Goal: Find contact information: Find contact information

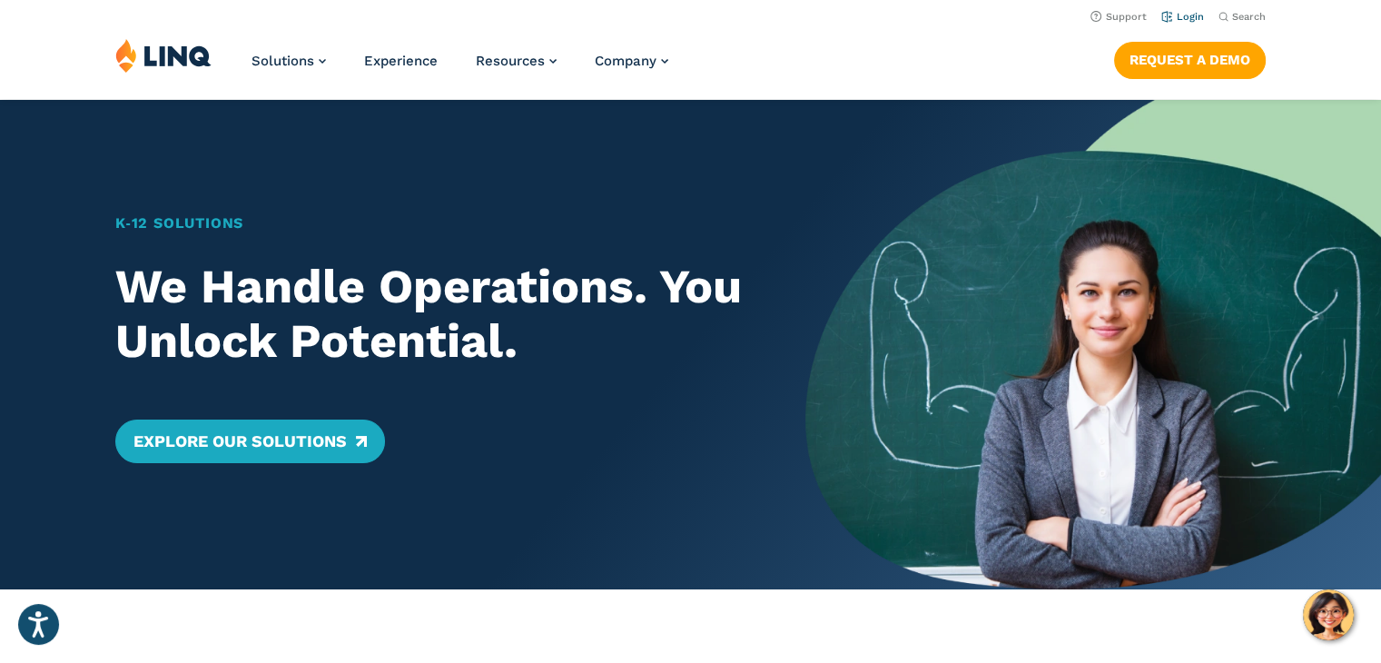
click at [1188, 13] on link "Login" at bounding box center [1182, 17] width 43 height 12
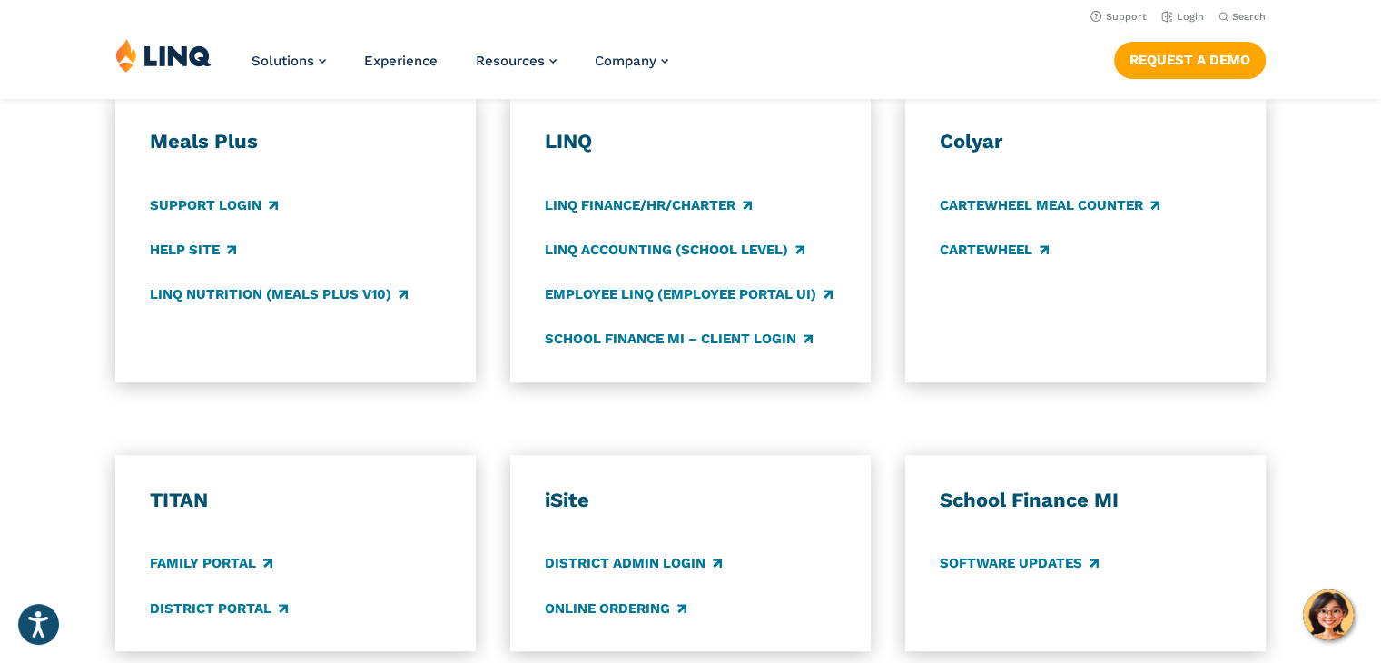
scroll to position [908, 0]
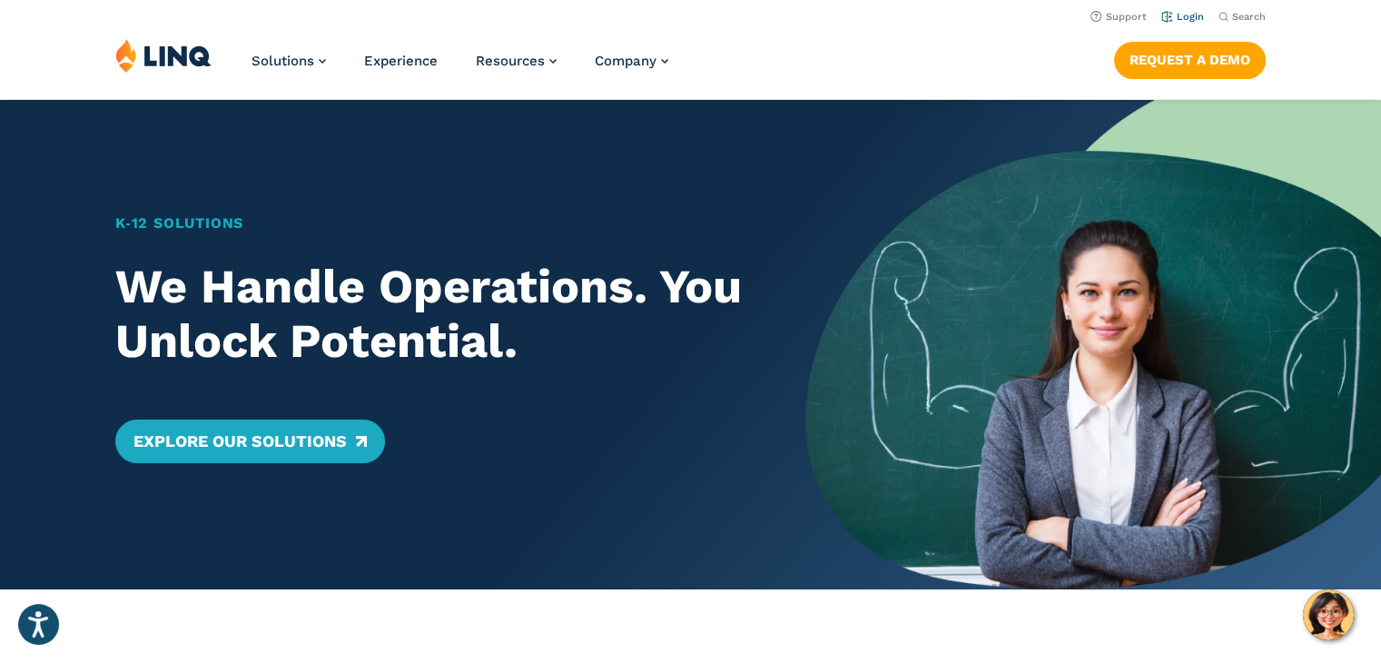
click at [1187, 19] on link "Login" at bounding box center [1182, 17] width 43 height 12
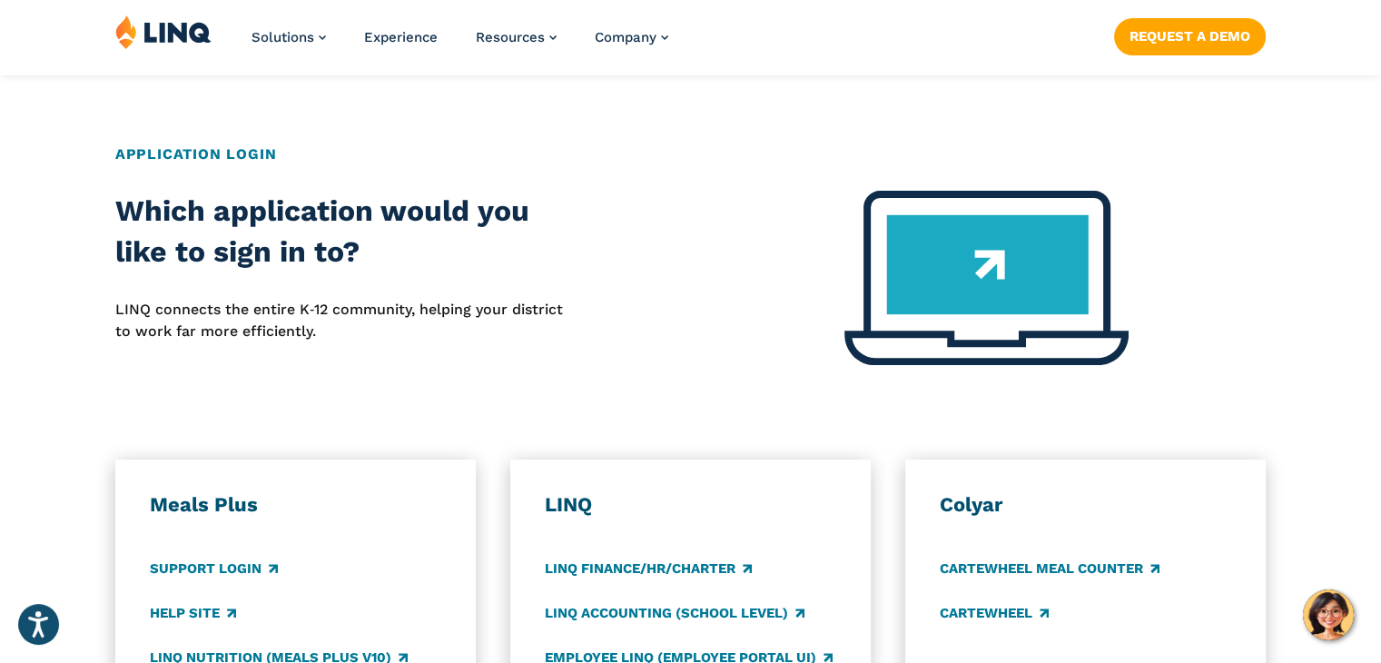
scroll to position [726, 0]
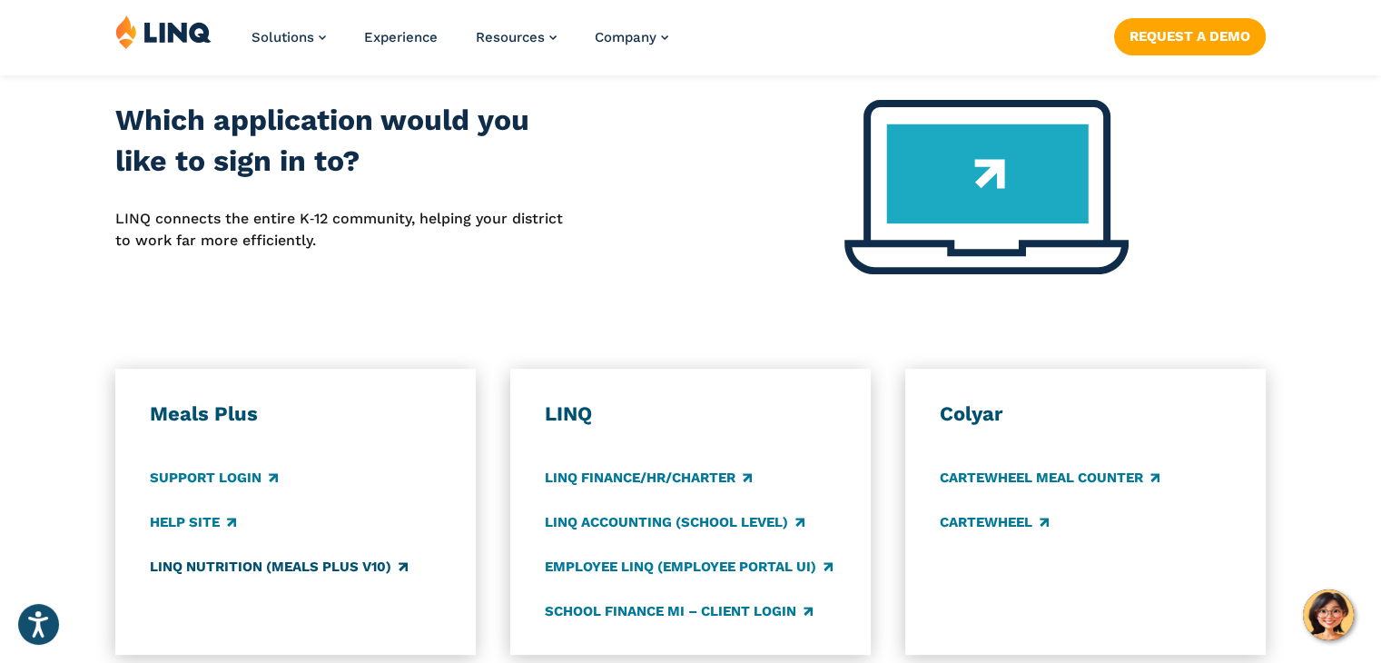
click at [232, 565] on link "LINQ Nutrition (Meals Plus v10)" at bounding box center [279, 566] width 258 height 20
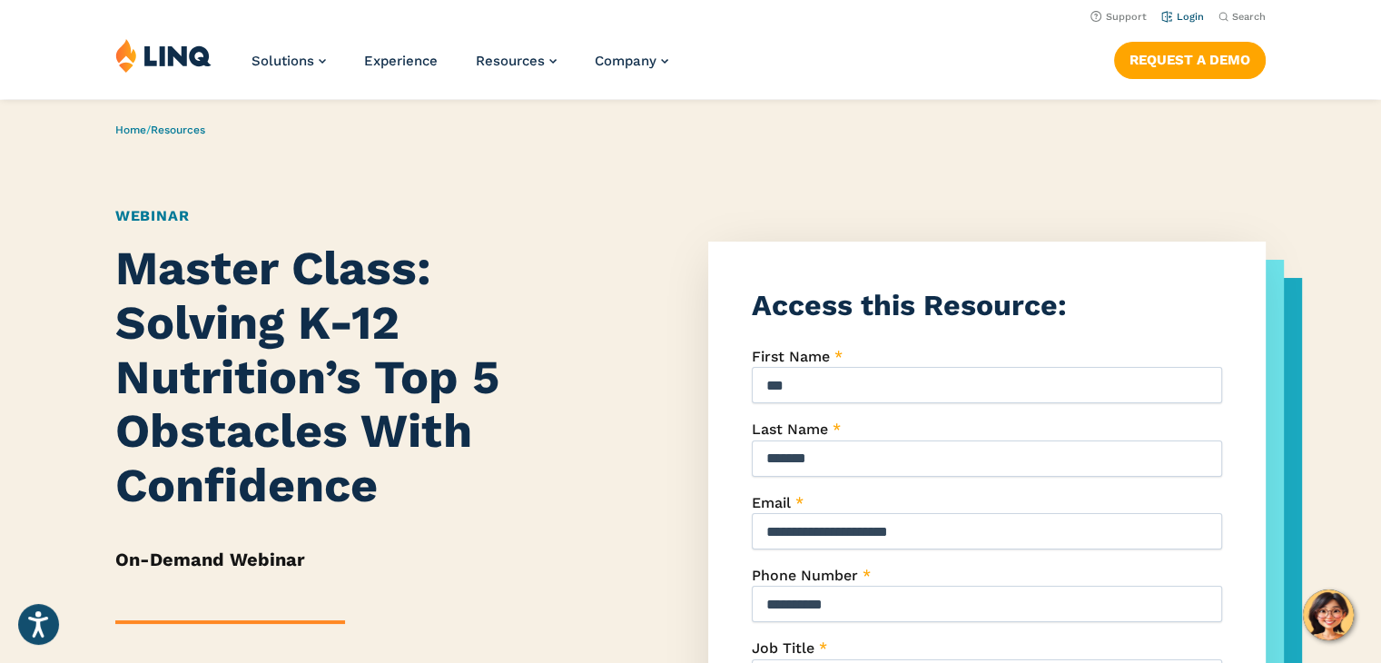
click at [1187, 15] on link "Login" at bounding box center [1182, 17] width 43 height 12
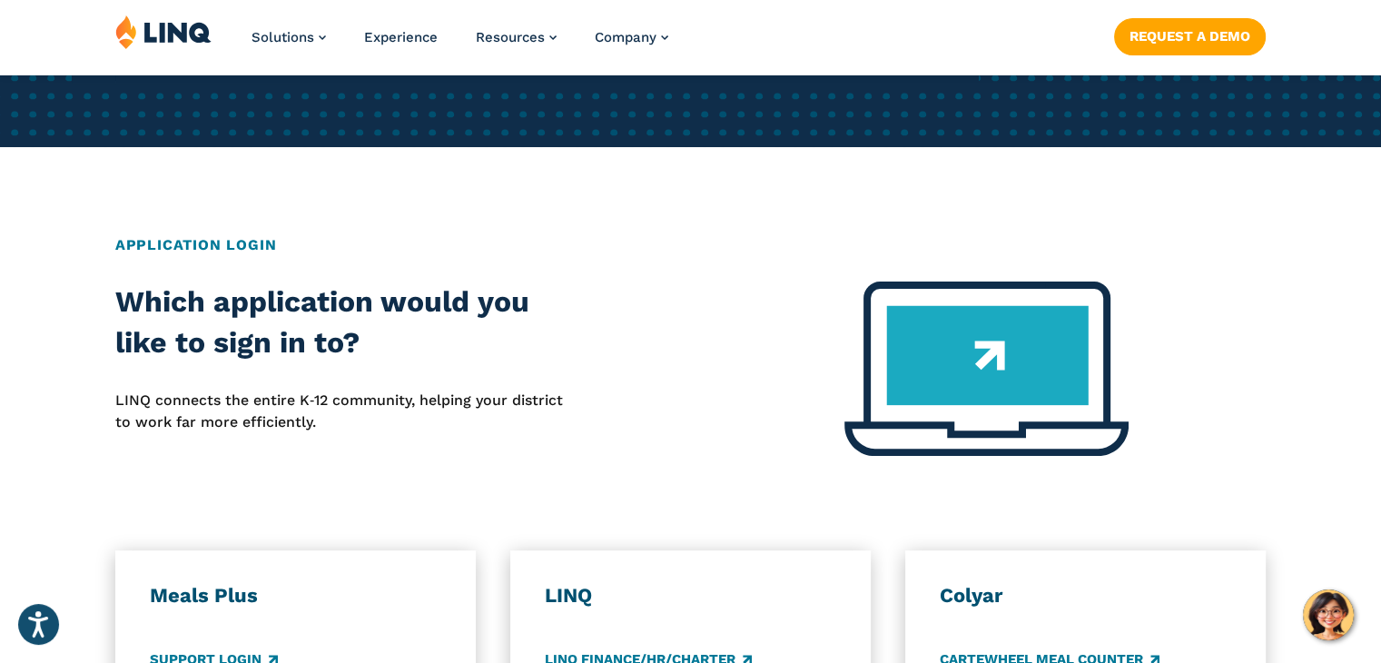
scroll to position [726, 0]
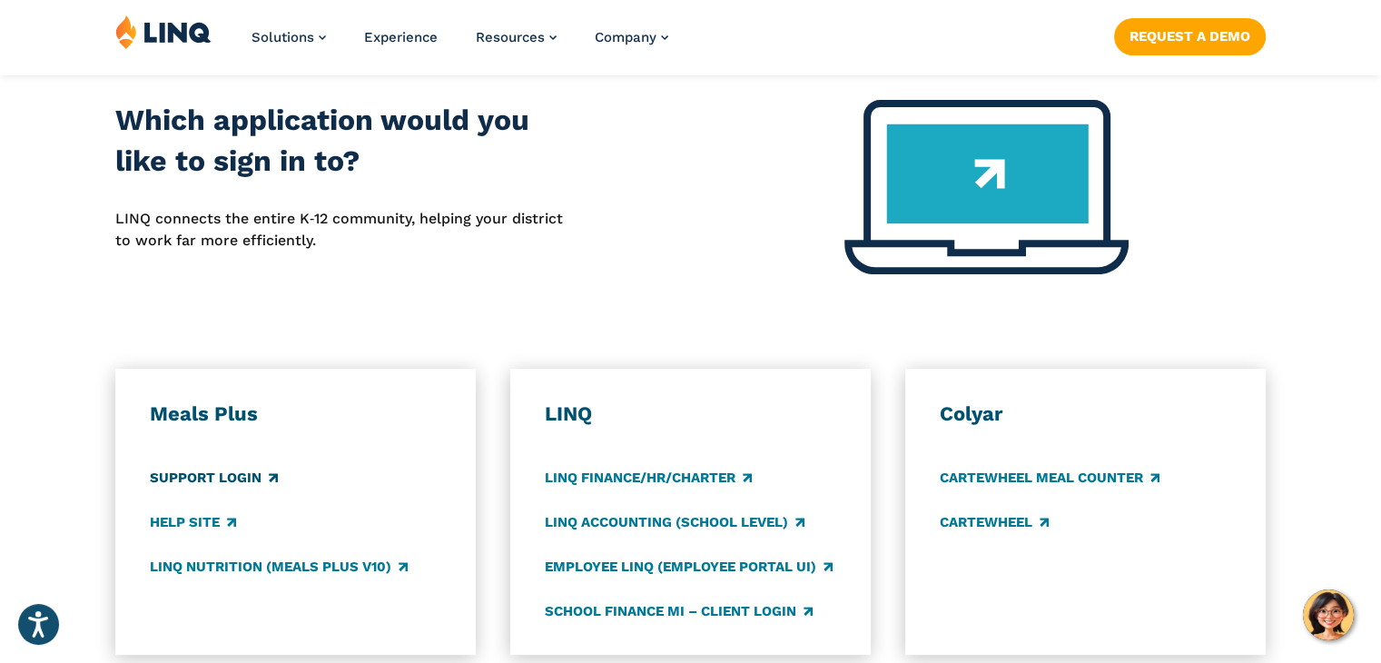
click at [206, 474] on link "Support Login" at bounding box center [214, 478] width 128 height 20
click at [208, 523] on link "Help Site" at bounding box center [193, 522] width 86 height 20
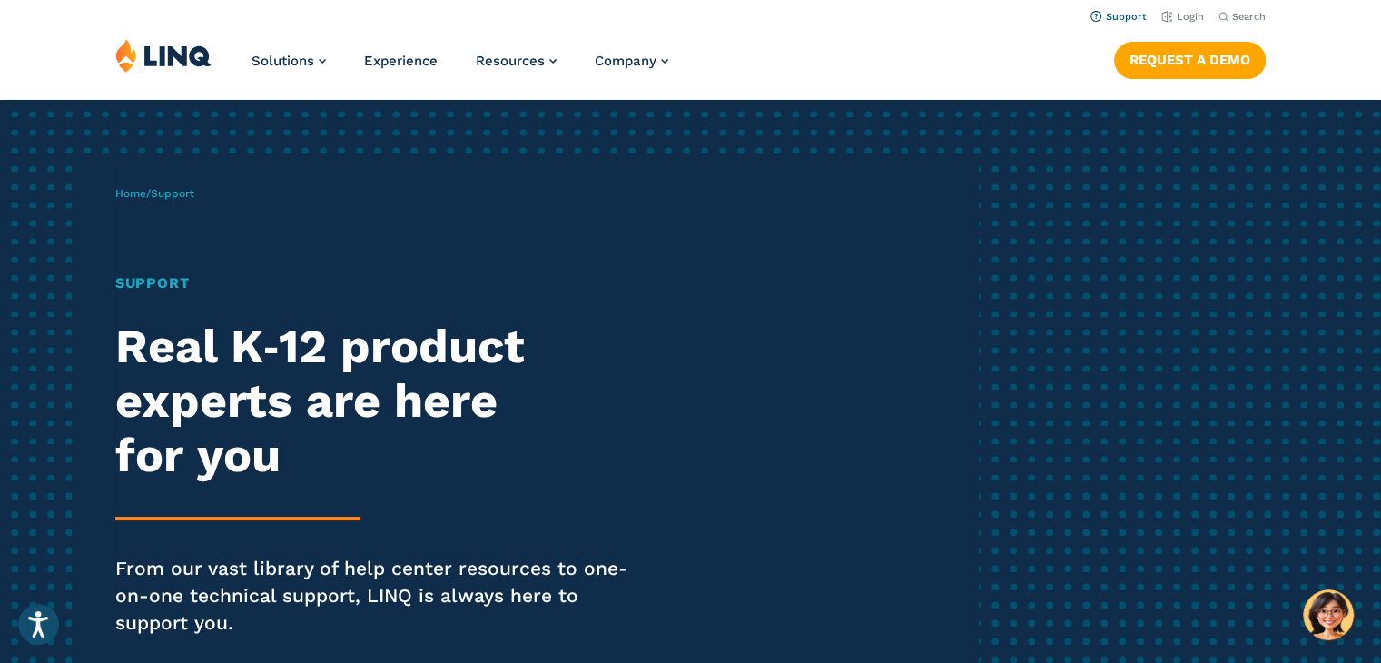
click at [1124, 15] on link "Support" at bounding box center [1118, 17] width 56 height 12
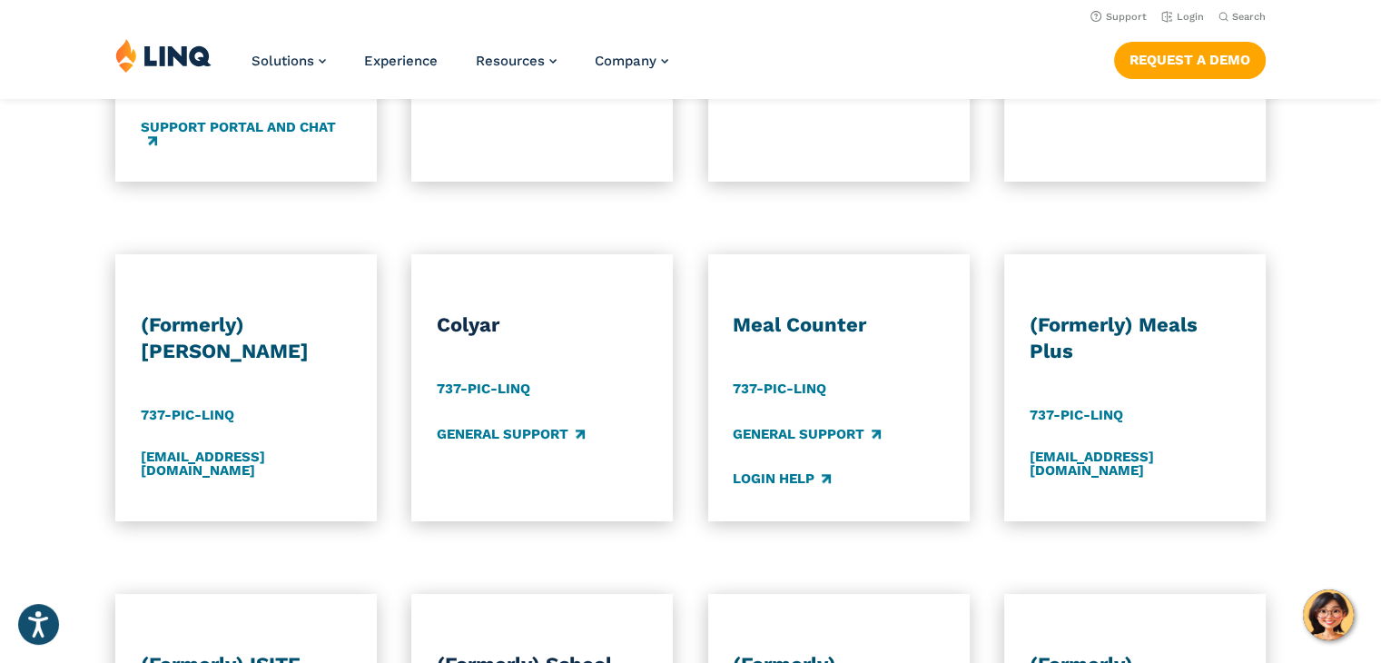
scroll to position [908, 0]
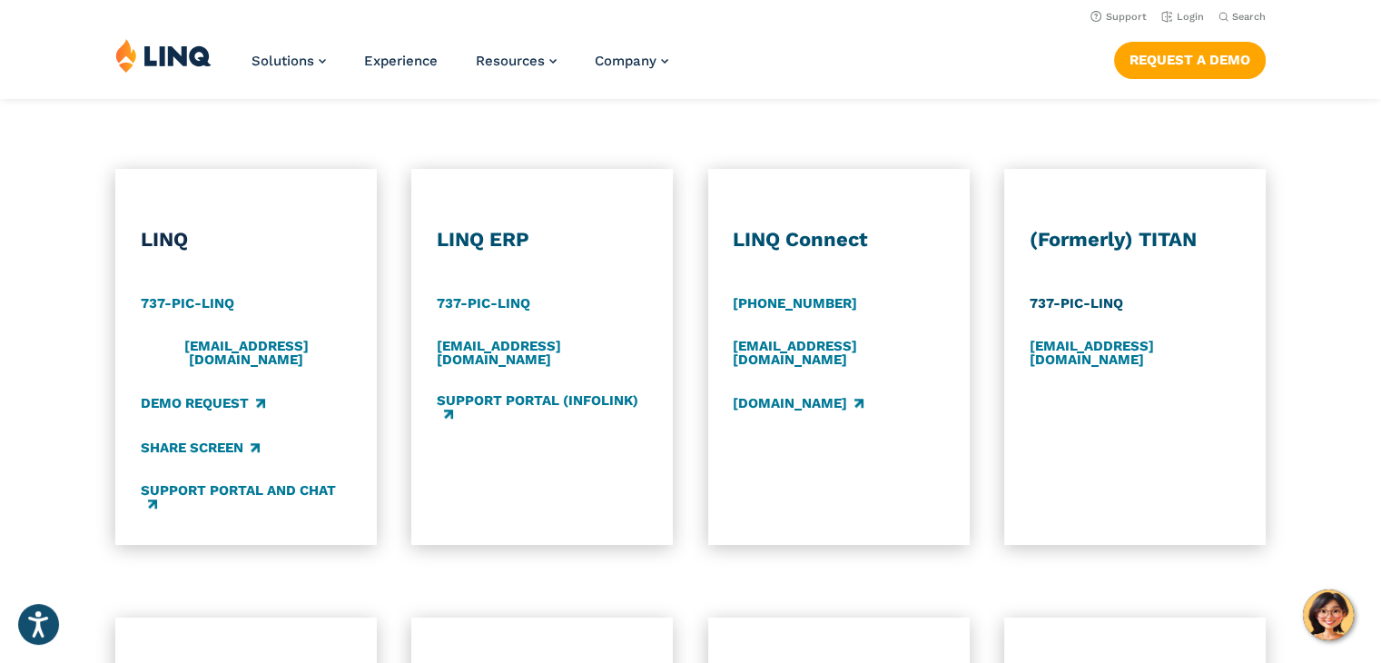
click at [1075, 302] on link "737-PIC-LINQ" at bounding box center [1076, 304] width 94 height 20
click at [1057, 346] on link "[EMAIL_ADDRESS][DOMAIN_NAME]" at bounding box center [1135, 353] width 212 height 30
